Goal: Information Seeking & Learning: Learn about a topic

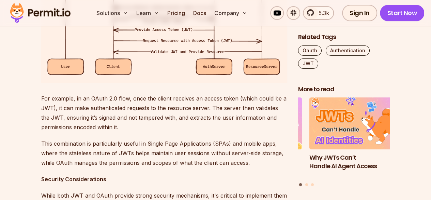
scroll to position [1364, 0]
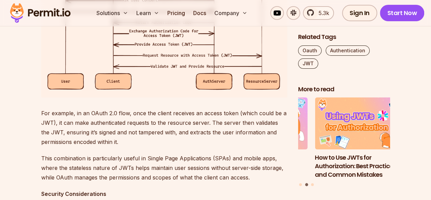
click at [181, 85] on img at bounding box center [164, 11] width 246 height 171
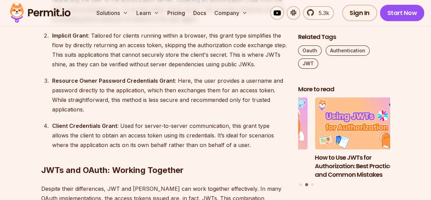
scroll to position [1091, 0]
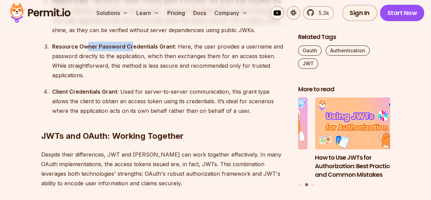
drag, startPoint x: 87, startPoint y: 132, endPoint x: 130, endPoint y: 131, distance: 43.0
click at [130, 50] on strong "Resource Owner Password Credentials Grant" at bounding box center [113, 46] width 123 height 7
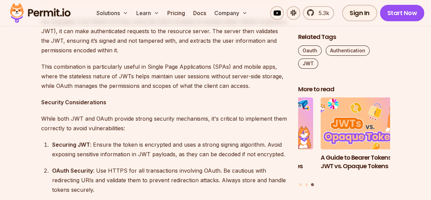
scroll to position [1466, 0]
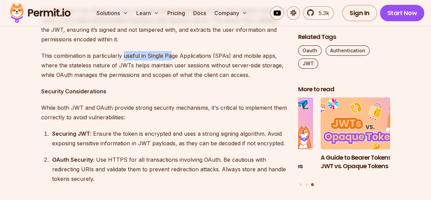
drag, startPoint x: 122, startPoint y: 142, endPoint x: 169, endPoint y: 138, distance: 46.9
click at [169, 79] on p "This combination is particularly useful in Single Page Applications (SPAs) and …" at bounding box center [164, 65] width 246 height 29
click at [72, 79] on p "This combination is particularly useful in Single Page Applications (SPAs) and …" at bounding box center [164, 65] width 246 height 29
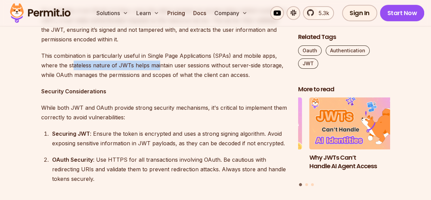
drag, startPoint x: 74, startPoint y: 152, endPoint x: 158, endPoint y: 153, distance: 83.6
click at [158, 79] on p "This combination is particularly useful in Single Page Applications (SPAs) and …" at bounding box center [164, 65] width 246 height 29
drag, startPoint x: 140, startPoint y: 150, endPoint x: 166, endPoint y: 151, distance: 26.3
click at [166, 79] on p "This combination is particularly useful in Single Page Applications (SPAs) and …" at bounding box center [164, 65] width 246 height 29
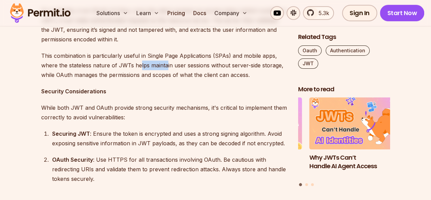
click at [166, 79] on p "This combination is particularly useful in Single Page Applications (SPAs) and …" at bounding box center [164, 65] width 246 height 29
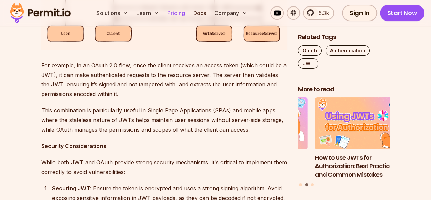
scroll to position [1364, 0]
